Goal: Task Accomplishment & Management: Manage account settings

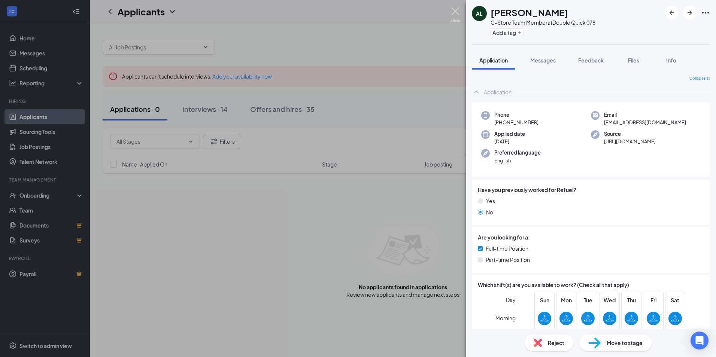
click at [458, 10] on img at bounding box center [455, 14] width 9 height 15
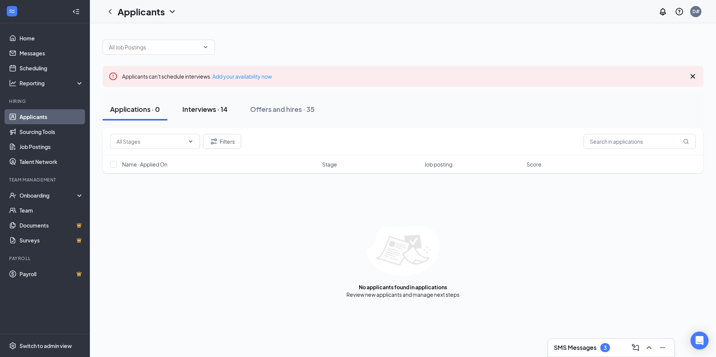
click at [215, 108] on div "Interviews · 14" at bounding box center [204, 109] width 45 height 9
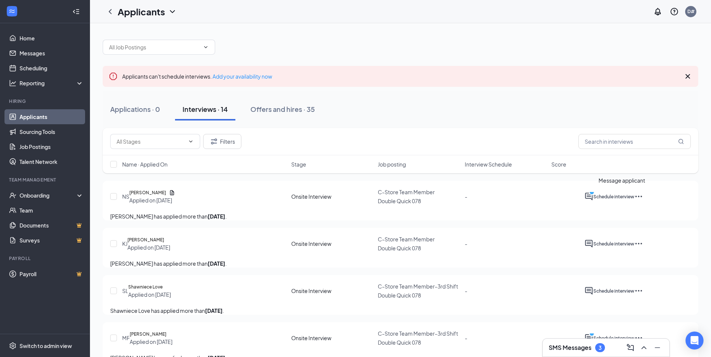
click at [593, 199] on icon "ActiveChat" at bounding box center [588, 196] width 9 height 9
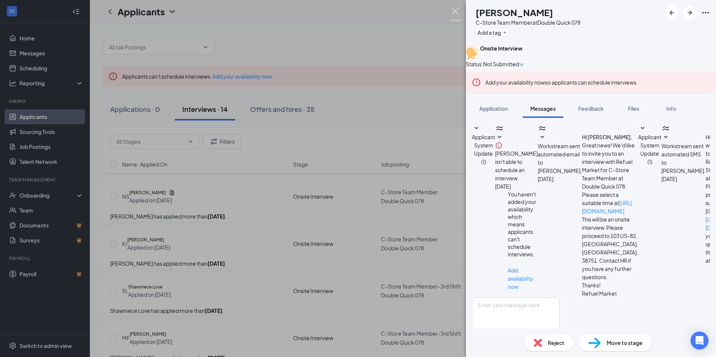
click at [457, 12] on img at bounding box center [455, 14] width 9 height 15
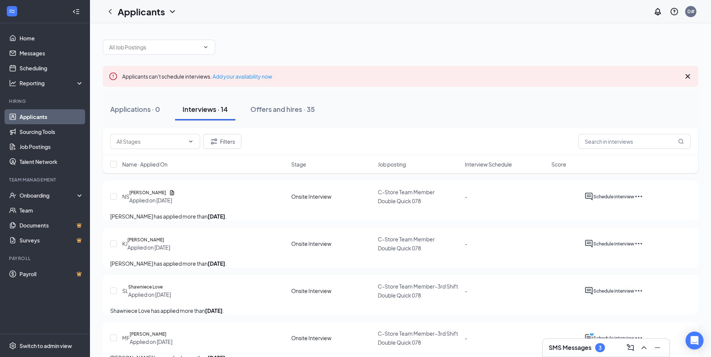
click at [414, 192] on span "C-Store Team Member" at bounding box center [406, 192] width 57 height 7
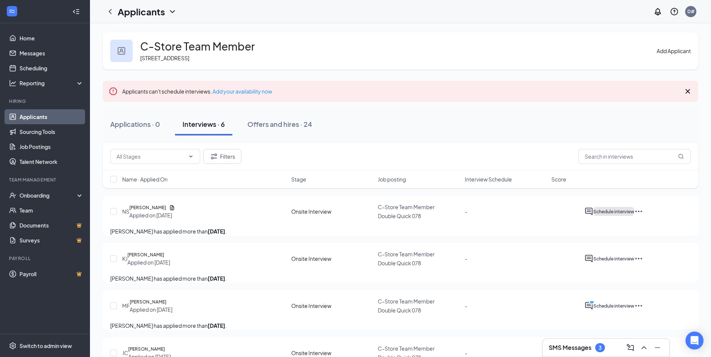
click at [634, 210] on span "Schedule interview" at bounding box center [613, 212] width 41 height 6
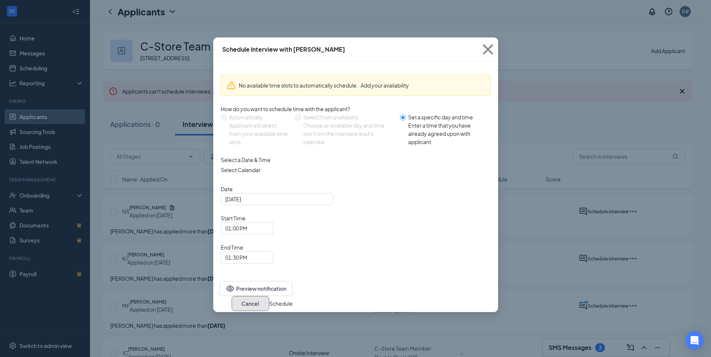
click at [269, 296] on button "Cancel" at bounding box center [249, 303] width 37 height 15
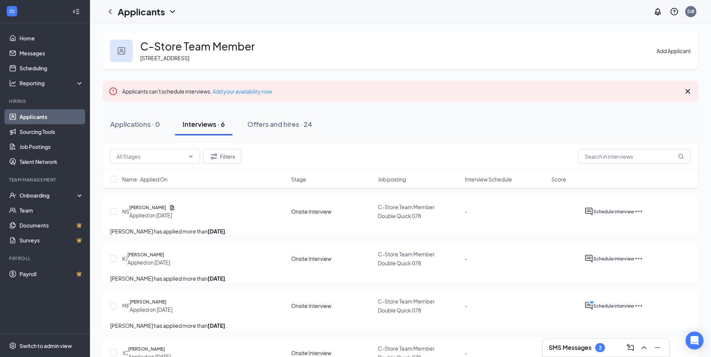
click at [443, 220] on div "NS [PERSON_NAME] Applied on [DATE] Onsite Interview C-Store Team Member Double …" at bounding box center [400, 215] width 580 height 24
click at [417, 208] on span "C-Store Team Member" at bounding box center [406, 207] width 57 height 7
click at [147, 205] on h5 "[PERSON_NAME]" at bounding box center [147, 207] width 37 height 7
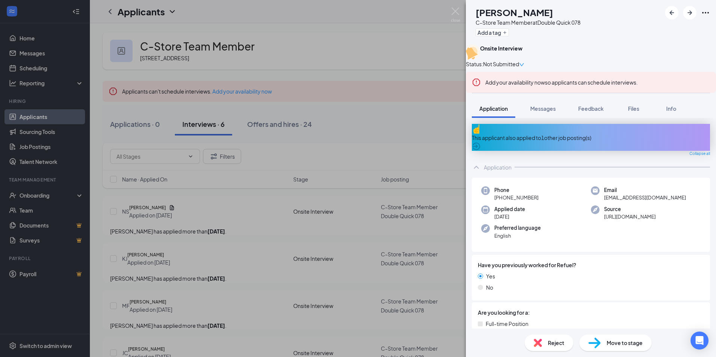
click at [620, 347] on span "Move to stage" at bounding box center [625, 343] width 36 height 8
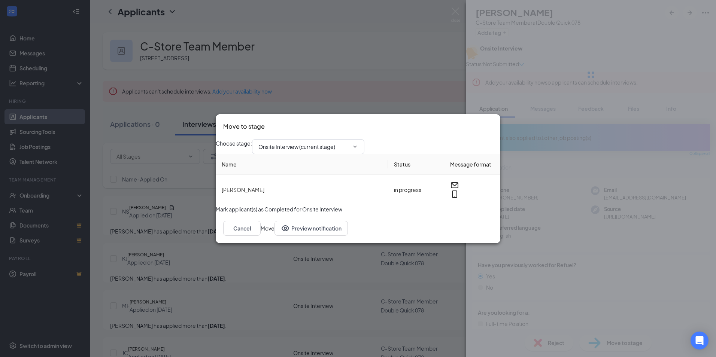
type input "On Hold (next stage)"
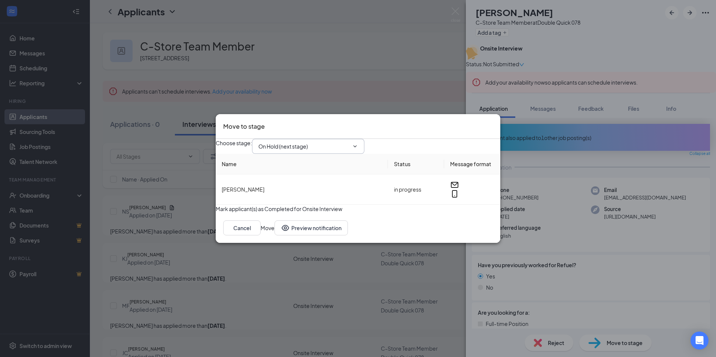
click at [332, 146] on span "On Hold (next stage)" at bounding box center [308, 146] width 112 height 15
click at [358, 143] on icon "ChevronDown" at bounding box center [355, 146] width 6 height 6
click at [296, 190] on div "On Hold (next stage)" at bounding box center [280, 205] width 32 height 59
click at [275, 236] on button "Move" at bounding box center [268, 228] width 14 height 15
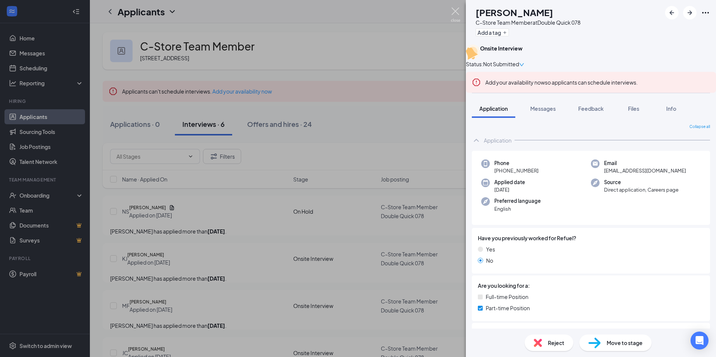
click at [454, 12] on img at bounding box center [455, 14] width 9 height 15
